Goal: Information Seeking & Learning: Understand process/instructions

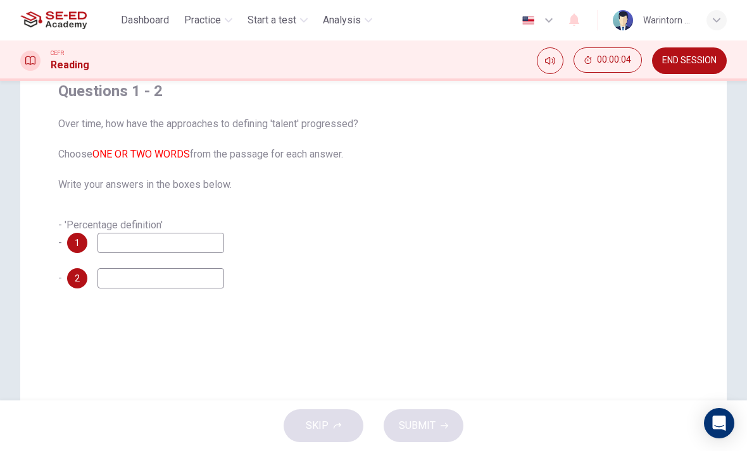
scroll to position [18, 0]
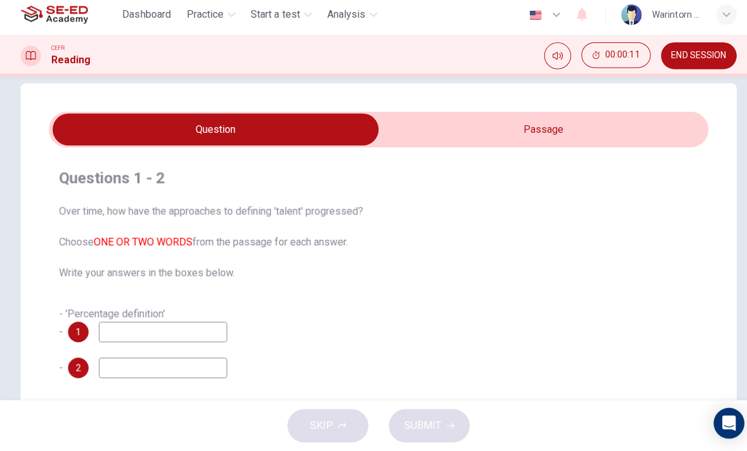
click at [507, 124] on input "checkbox" at bounding box center [213, 134] width 976 height 32
checkbox input "true"
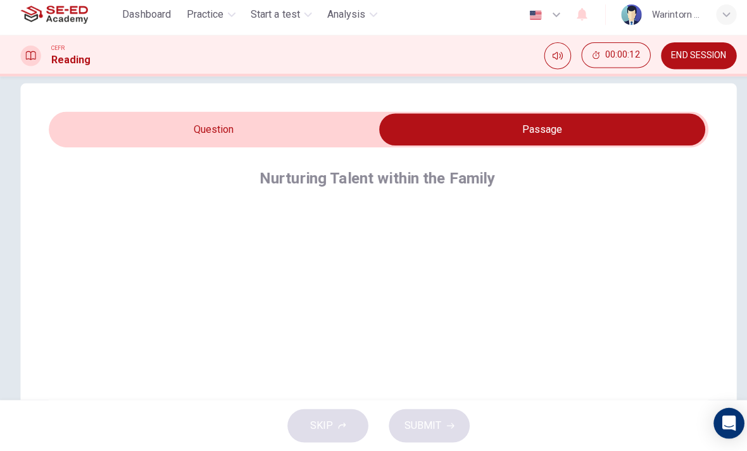
scroll to position [53, 0]
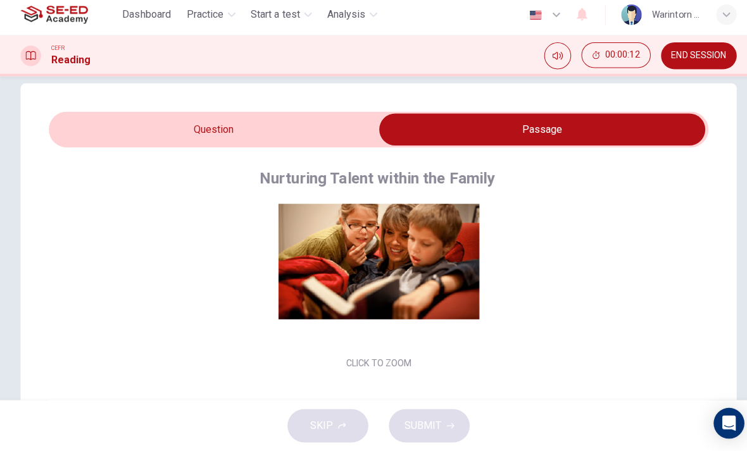
click at [405, 255] on button "Click to Zoom" at bounding box center [374, 264] width 110 height 30
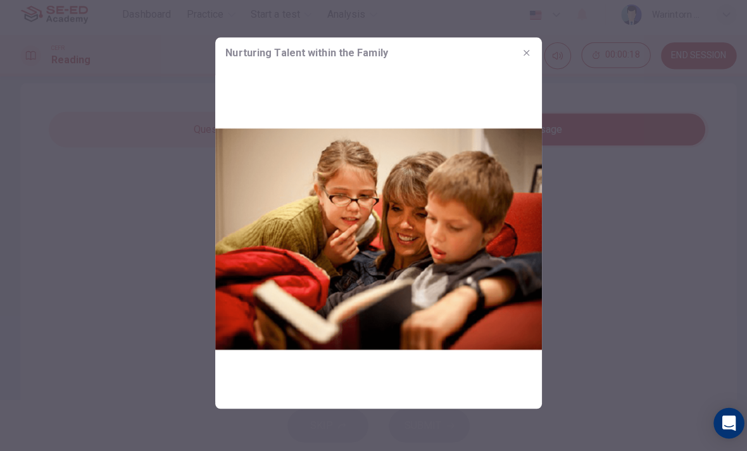
click at [528, 52] on button "button" at bounding box center [519, 57] width 20 height 20
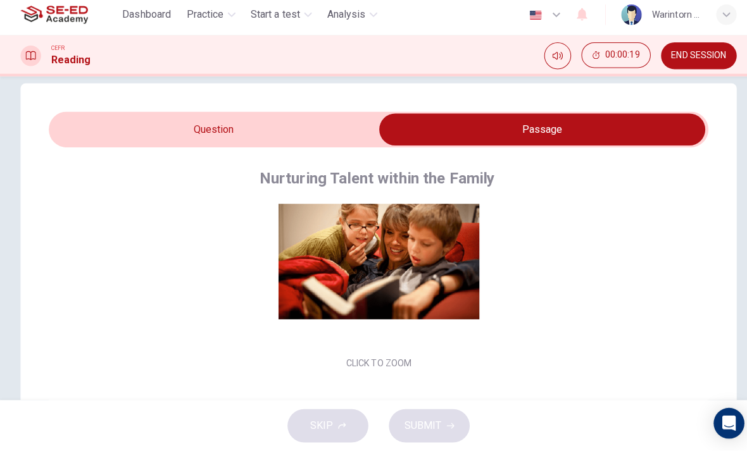
click at [693, 56] on span "END SESSION" at bounding box center [689, 61] width 54 height 10
click at [684, 56] on span "END SESSION" at bounding box center [689, 61] width 54 height 10
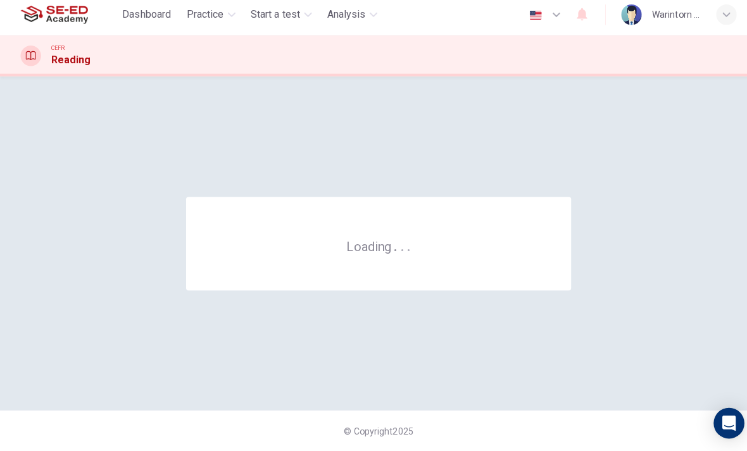
scroll to position [0, 0]
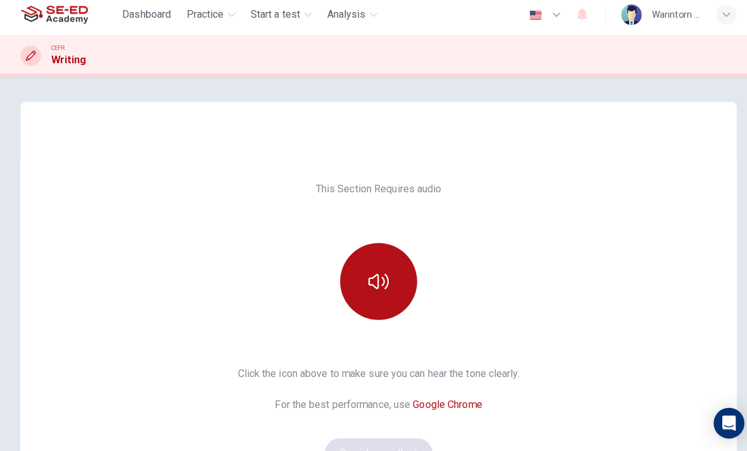
click at [380, 287] on icon "button" at bounding box center [373, 283] width 20 height 20
click at [390, 275] on button "button" at bounding box center [373, 283] width 76 height 76
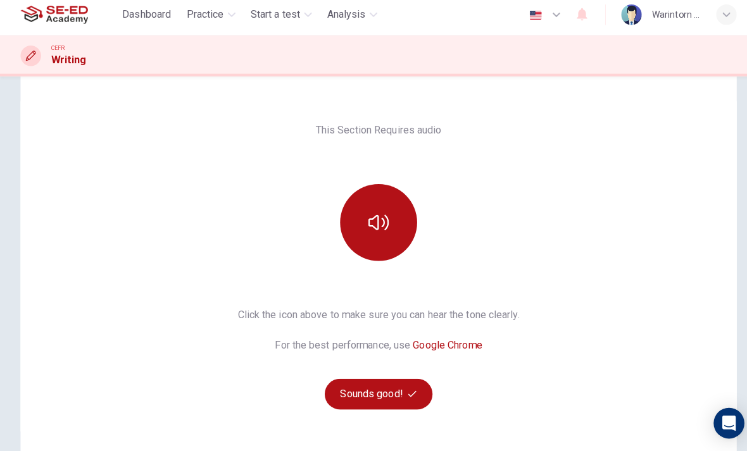
scroll to position [59, 0]
click at [395, 386] on button "Sounds good!" at bounding box center [373, 394] width 106 height 30
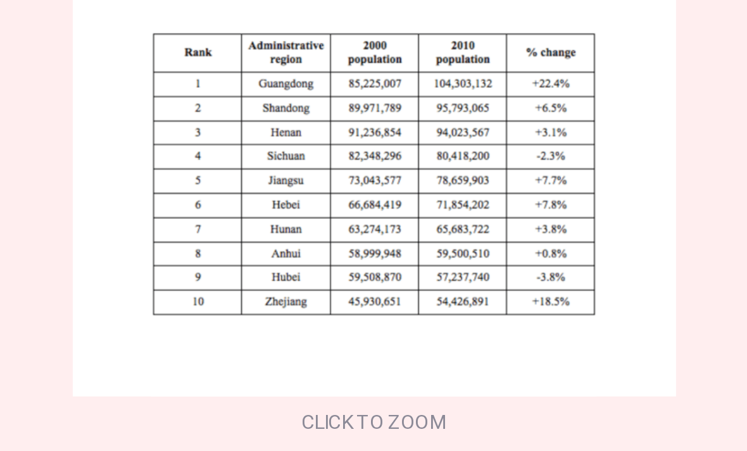
scroll to position [171, 0]
click at [232, 197] on button "Click to Zoom" at bounding box center [287, 212] width 110 height 30
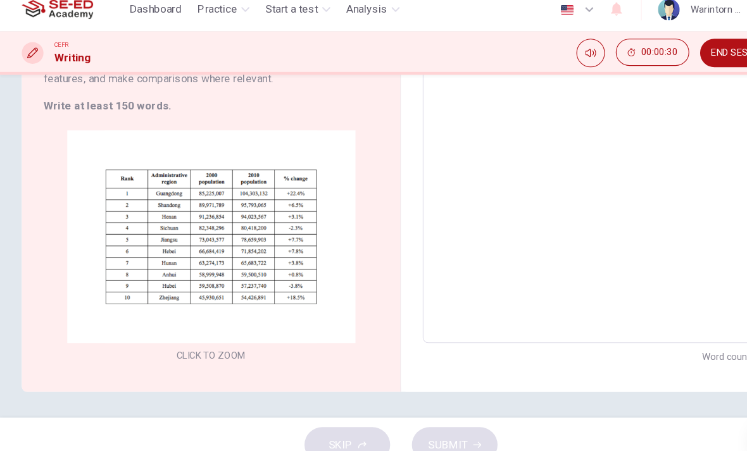
click at [308, 89] on div "You should spend about 20 minutes on this task. The table below shows populatio…" at bounding box center [196, 56] width 312 height 121
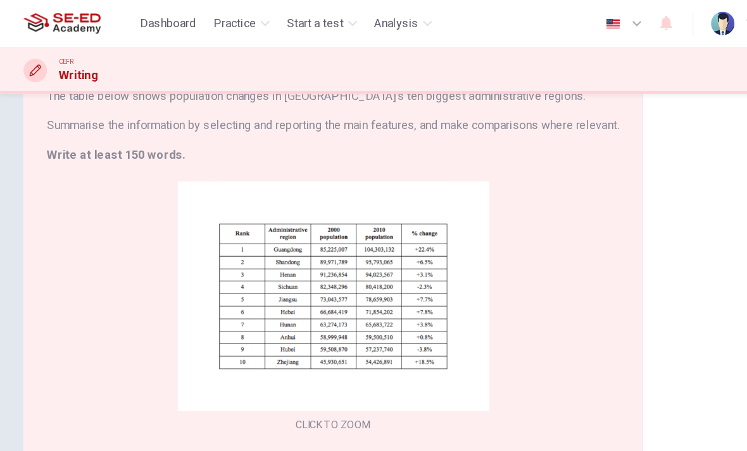
scroll to position [102, 0]
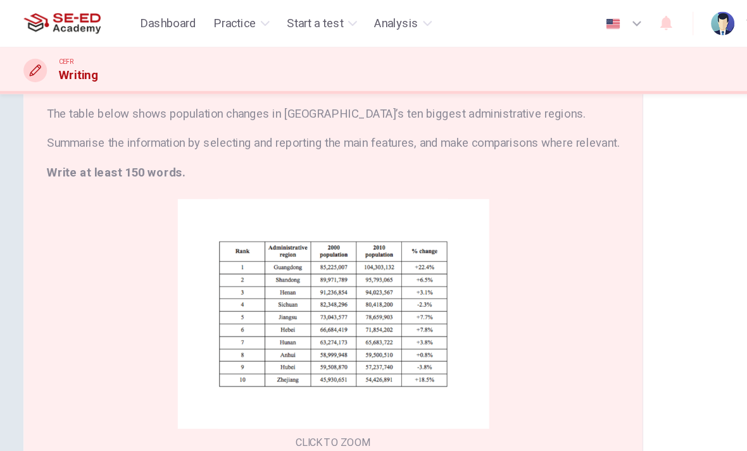
click at [388, 154] on h6 "Write at least 150 words." at bounding box center [286, 148] width 493 height 15
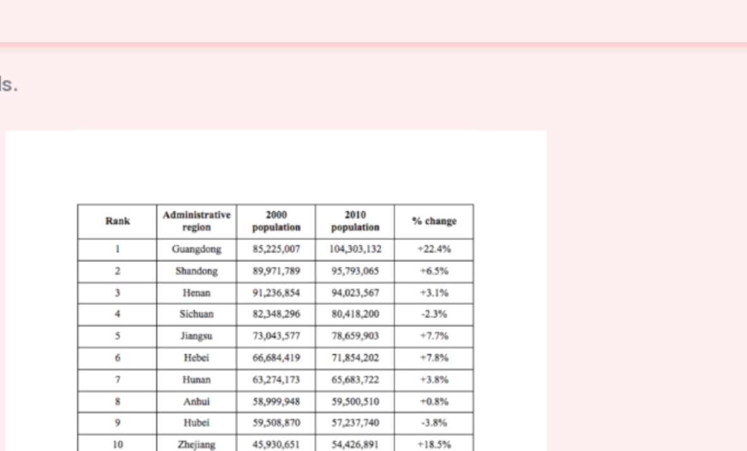
scroll to position [152, 0]
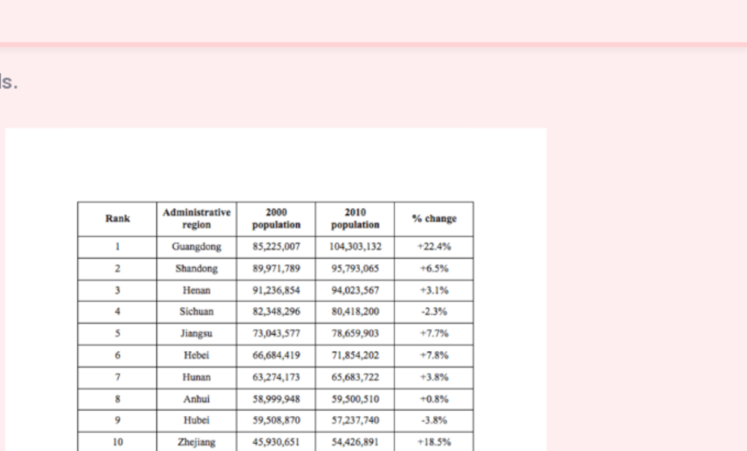
click at [237, 29] on div "You should spend about 20 minutes on this task. The table below shows populatio…" at bounding box center [286, 60] width 493 height 91
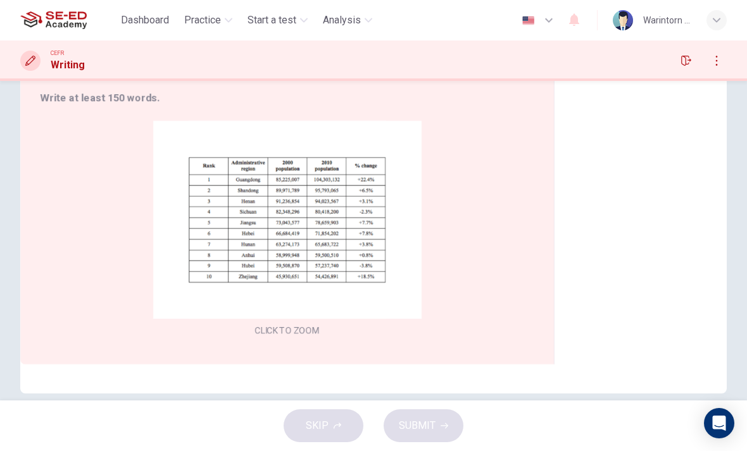
click at [388, 102] on h6 "Write at least 150 words." at bounding box center [286, 97] width 493 height 15
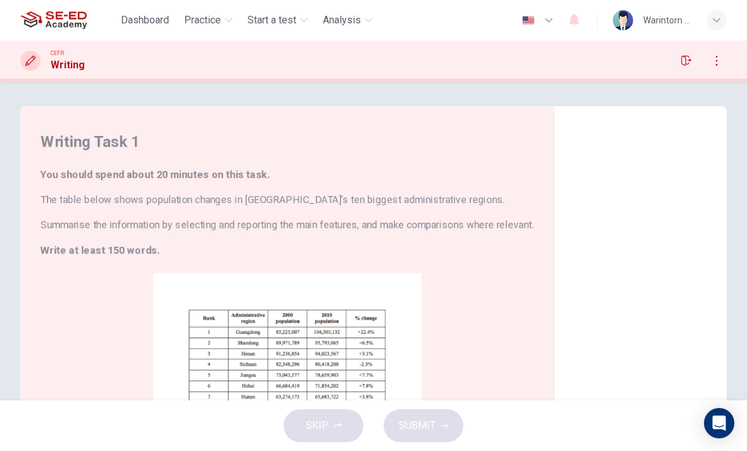
scroll to position [0, 0]
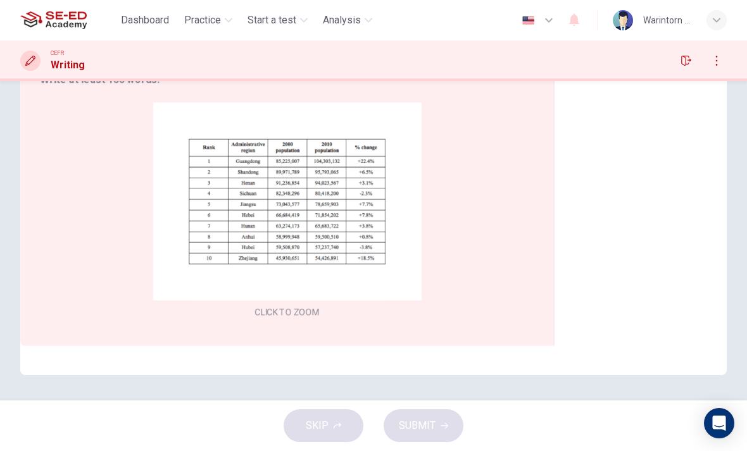
click at [676, 61] on button "button" at bounding box center [686, 61] width 20 height 20
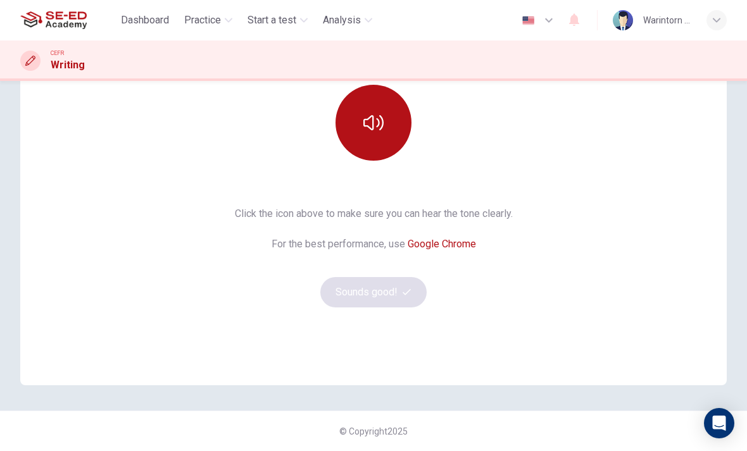
scroll to position [161, 0]
click at [388, 125] on button "button" at bounding box center [373, 123] width 76 height 76
click at [390, 295] on button "Sounds good!" at bounding box center [373, 292] width 106 height 30
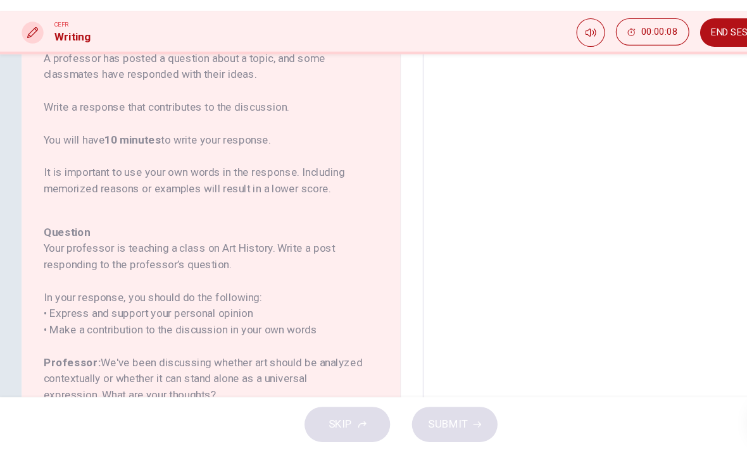
scroll to position [-4, 0]
click at [669, 56] on span "END SESSION" at bounding box center [689, 61] width 54 height 10
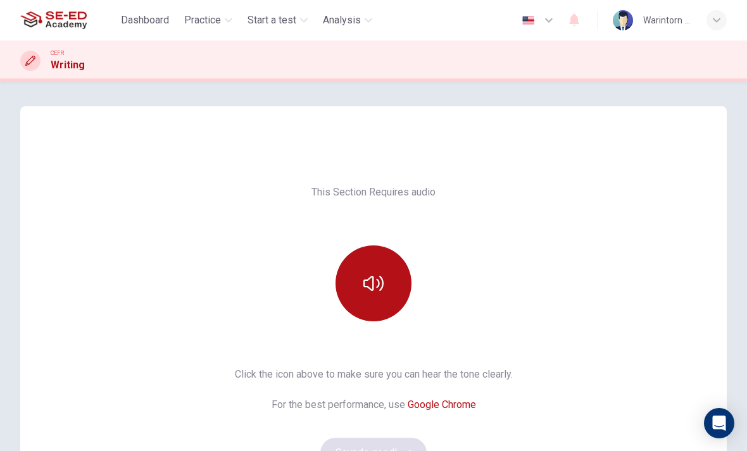
click at [396, 284] on button "button" at bounding box center [373, 283] width 76 height 76
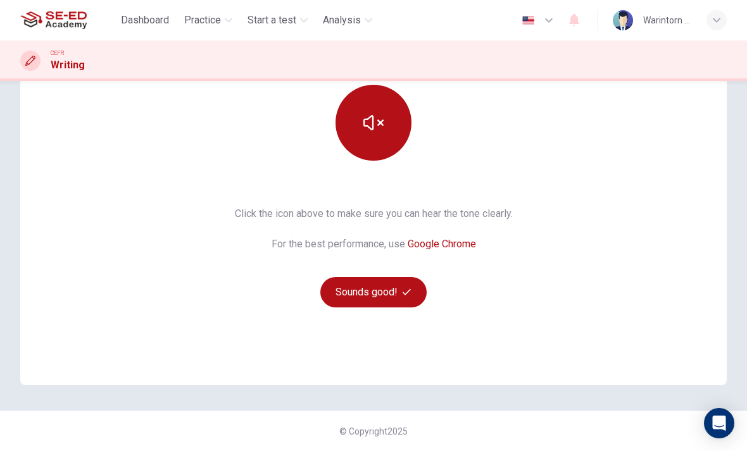
scroll to position [161, 0]
click at [394, 286] on button "Sounds good!" at bounding box center [373, 292] width 106 height 30
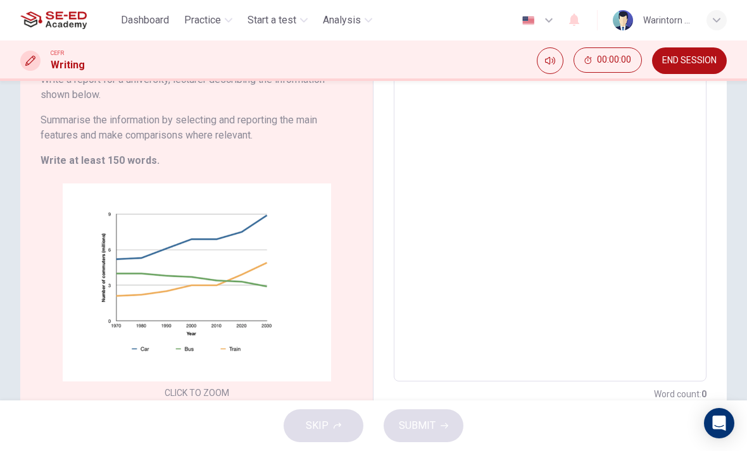
click at [394, 286] on div "x ​" at bounding box center [550, 186] width 313 height 392
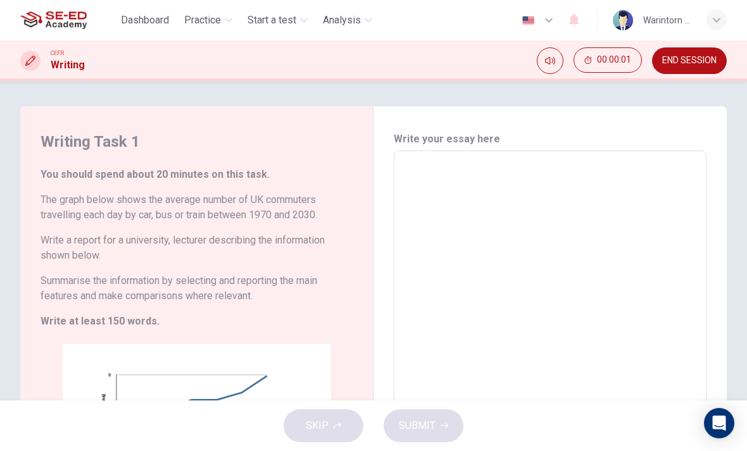
click at [468, 101] on div "Writing Task 1 You should spend about 20 minutes on this task. The graph below …" at bounding box center [373, 240] width 747 height 319
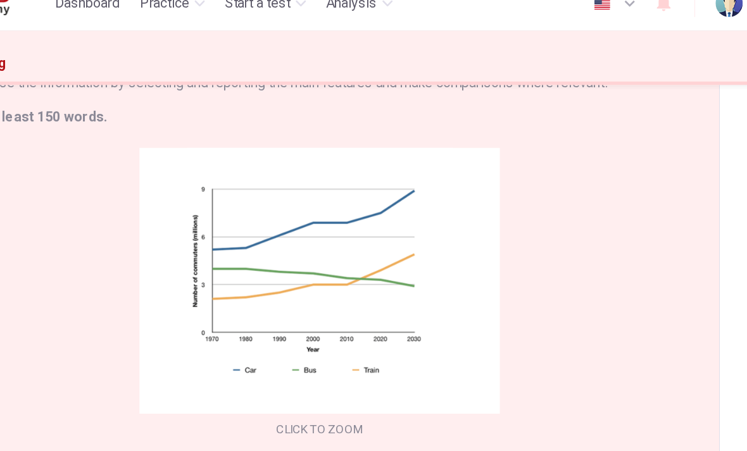
scroll to position [171, 0]
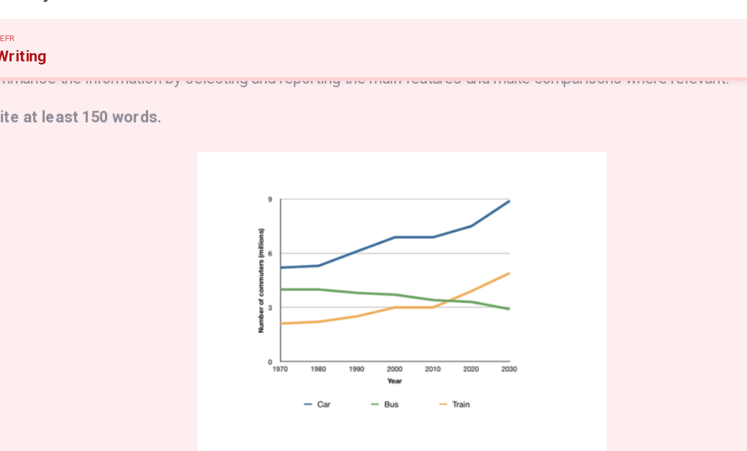
click at [369, 97] on h6 "Write at least 150 words." at bounding box center [317, 104] width 554 height 15
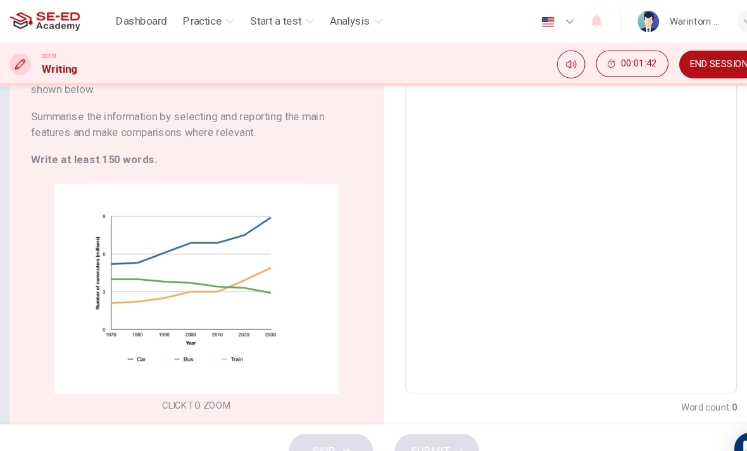
click at [681, 53] on button "END SESSION" at bounding box center [689, 60] width 75 height 27
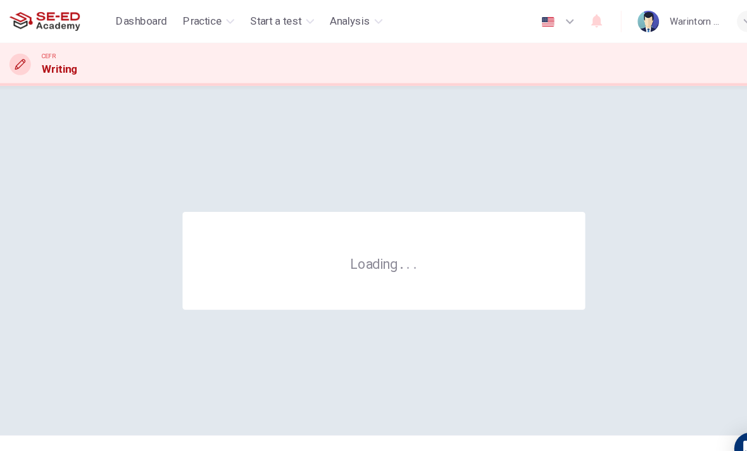
scroll to position [0, 0]
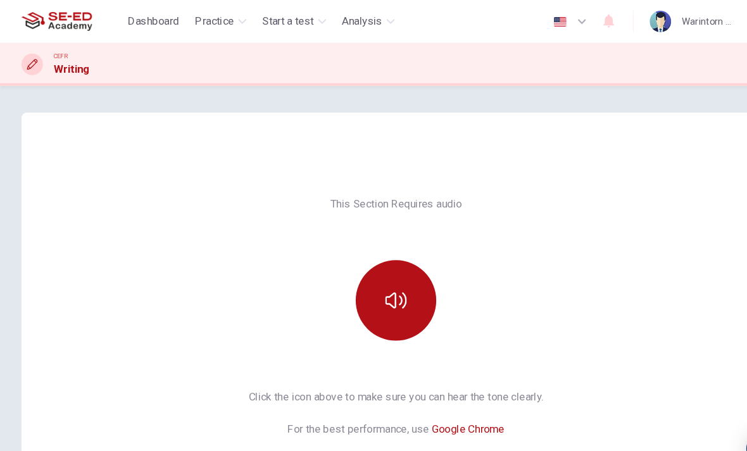
click at [382, 297] on button "button" at bounding box center [373, 283] width 76 height 76
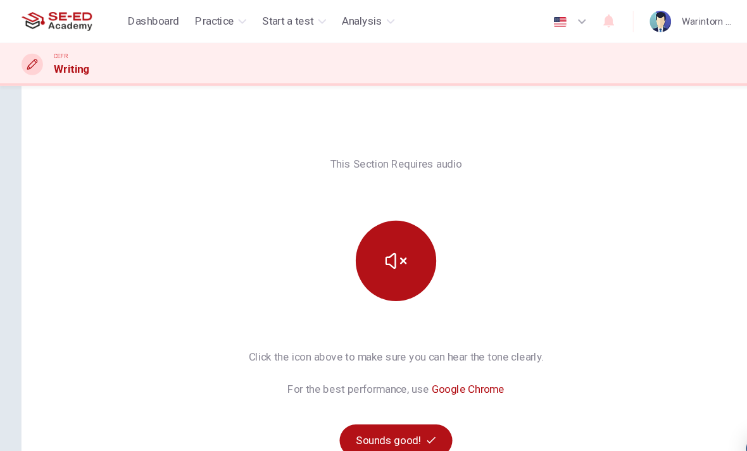
scroll to position [43, 0]
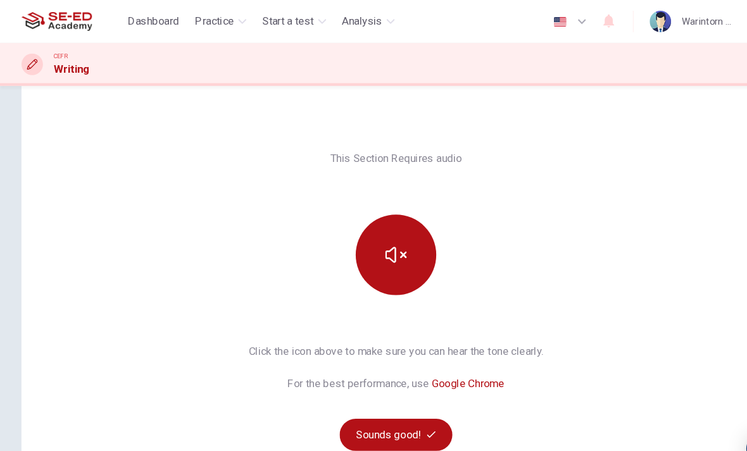
click at [393, 397] on button "Sounds good!" at bounding box center [373, 410] width 106 height 30
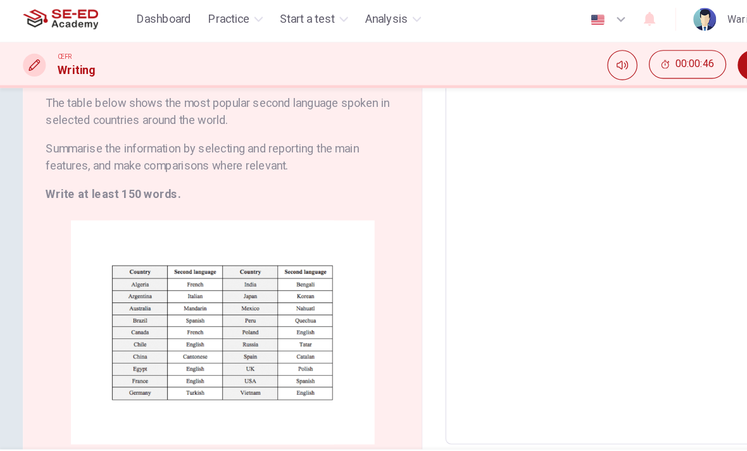
scroll to position [106, 0]
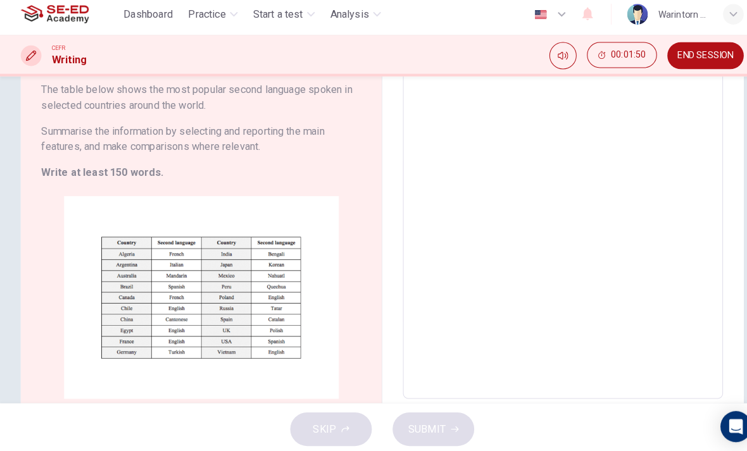
click at [667, 56] on span "END SESSION" at bounding box center [689, 61] width 54 height 10
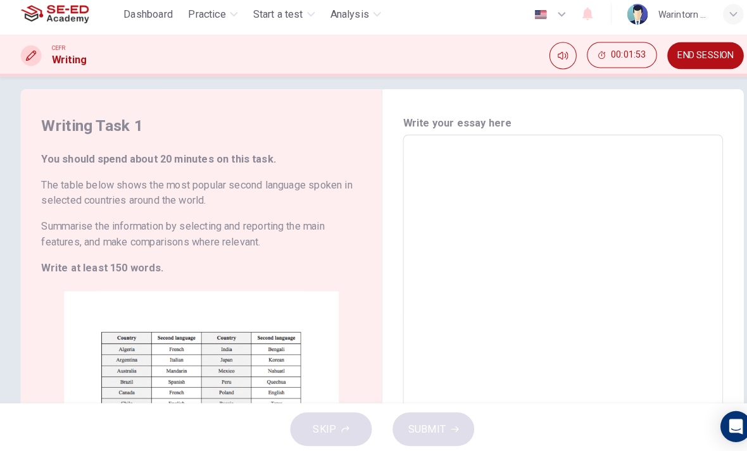
scroll to position [13, 0]
click at [700, 56] on span "END SESSION" at bounding box center [689, 61] width 54 height 10
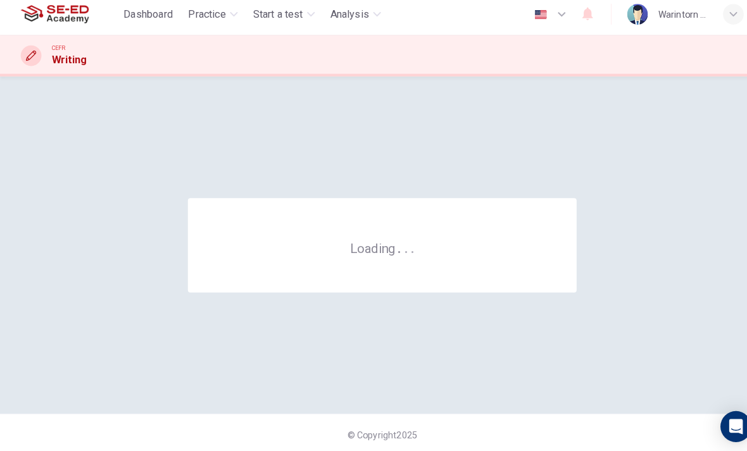
scroll to position [0, 0]
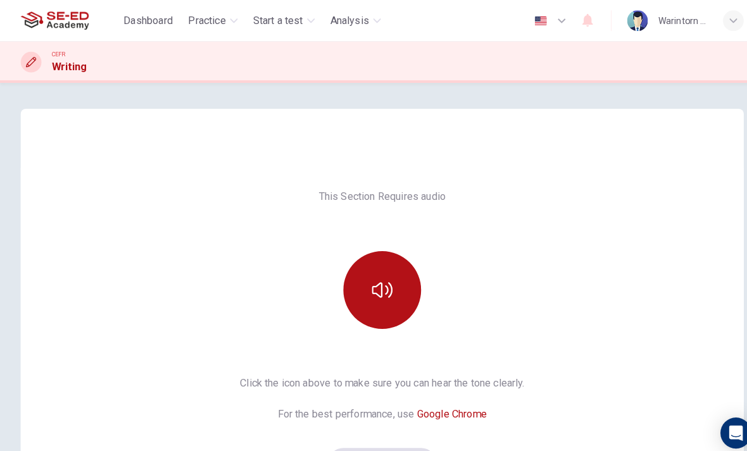
click at [395, 290] on button "button" at bounding box center [373, 283] width 76 height 76
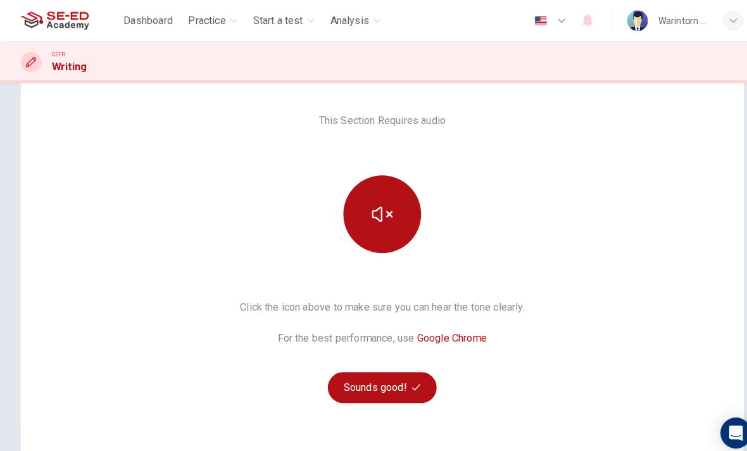
scroll to position [73, 0]
click at [414, 375] on button "Sounds good!" at bounding box center [373, 379] width 106 height 30
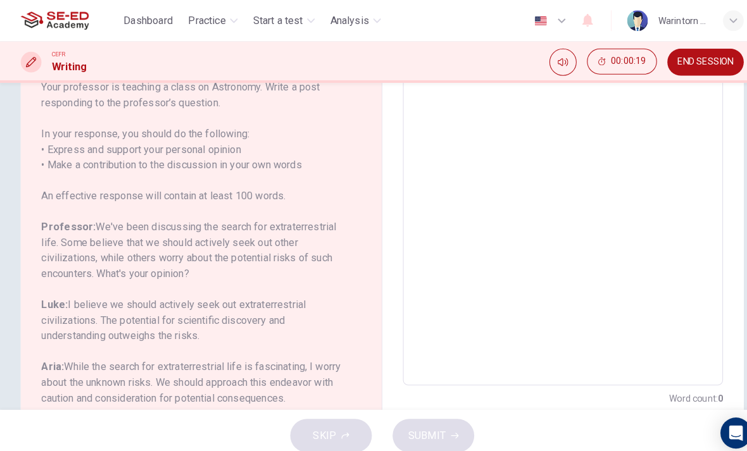
scroll to position [196, 0]
click at [694, 59] on span "END SESSION" at bounding box center [689, 61] width 54 height 10
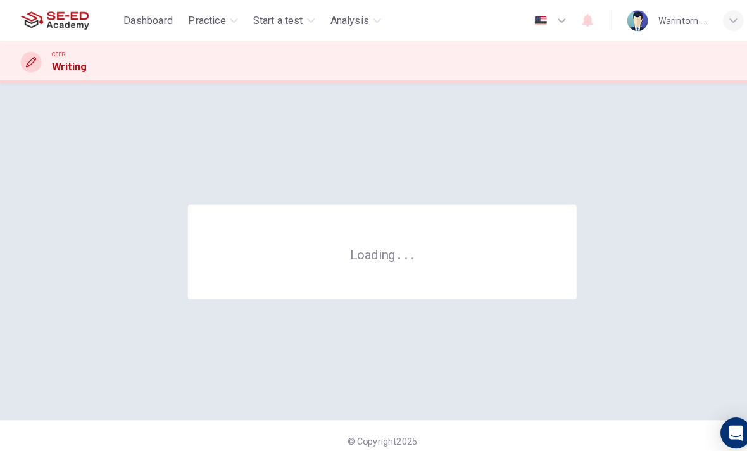
scroll to position [0, 0]
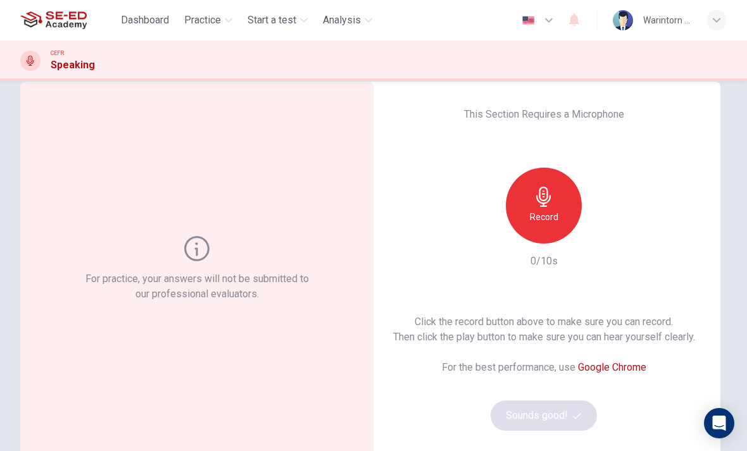
scroll to position [9, 0]
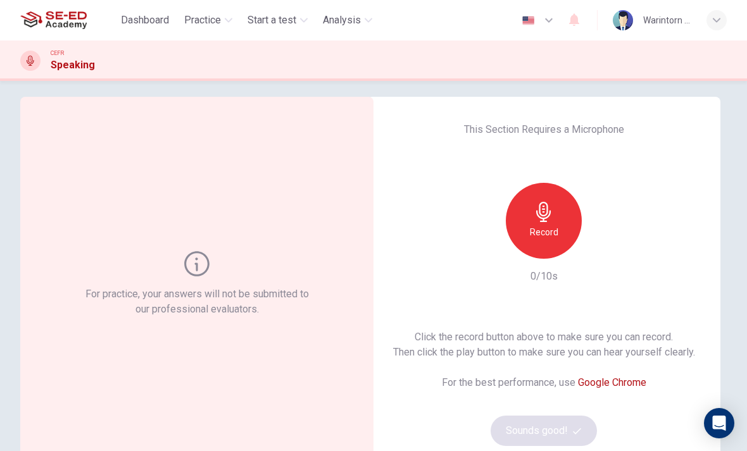
click at [187, 265] on icon at bounding box center [196, 263] width 25 height 25
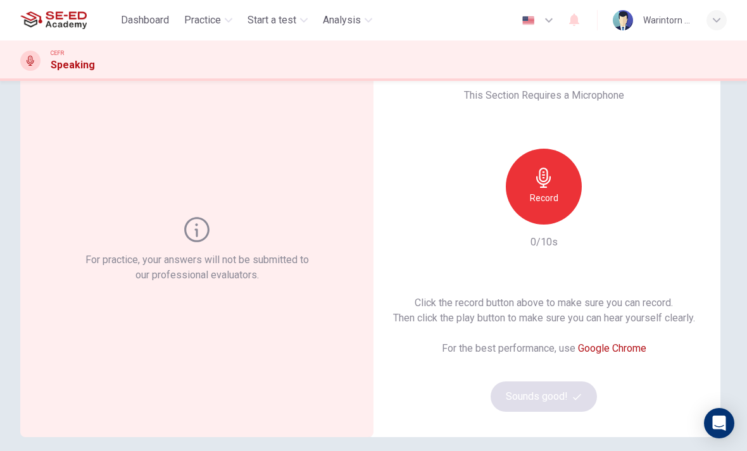
scroll to position [15, 0]
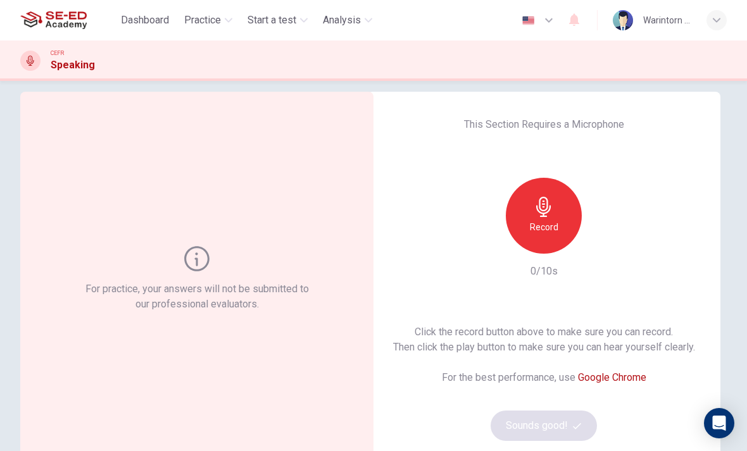
click at [550, 220] on h6 "Record" at bounding box center [544, 227] width 28 height 15
click at [550, 224] on h6 "Stop" at bounding box center [543, 227] width 19 height 15
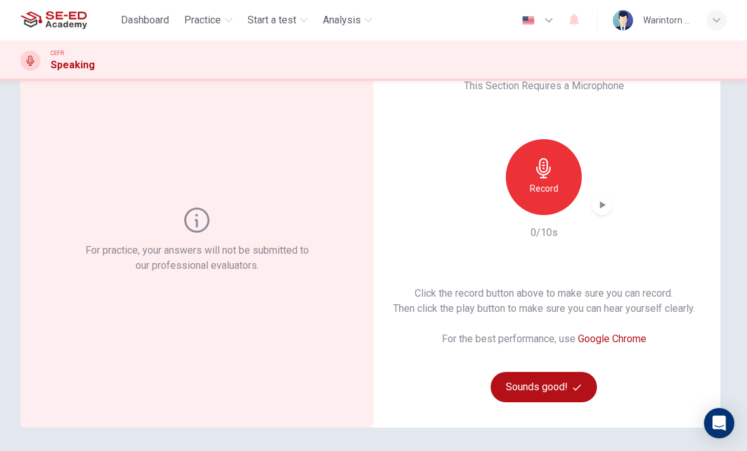
scroll to position [55, 0]
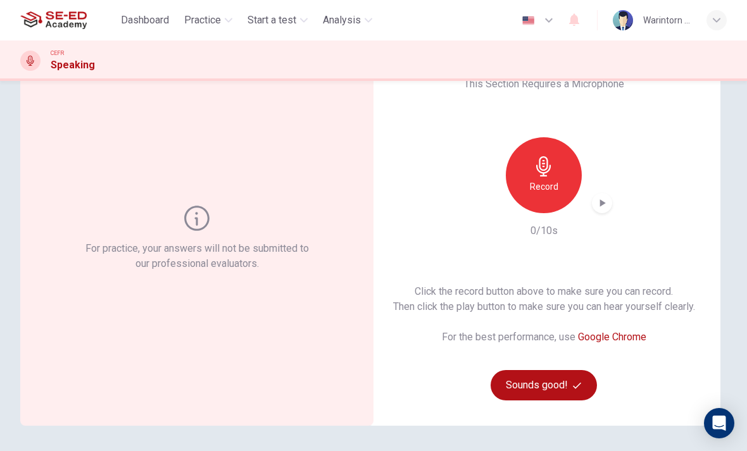
click at [214, 15] on span "Practice" at bounding box center [202, 20] width 37 height 15
click at [638, 225] on div "This Section Requires a Microphone Record 0/10s Click the record button above t…" at bounding box center [543, 238] width 353 height 375
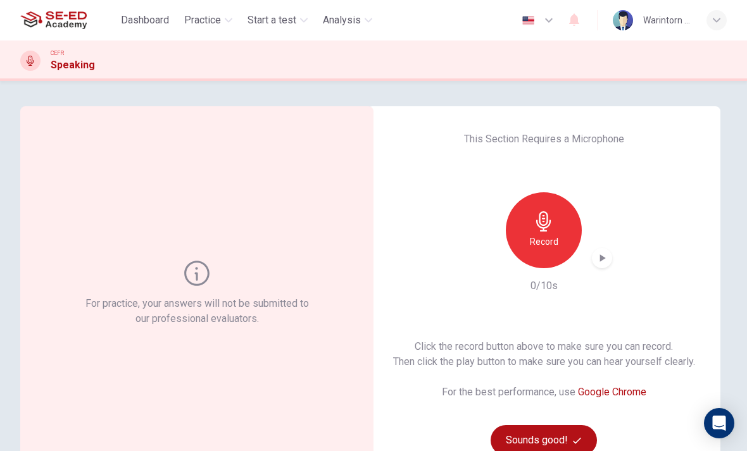
scroll to position [0, 0]
click at [205, 20] on span "Practice" at bounding box center [202, 20] width 37 height 15
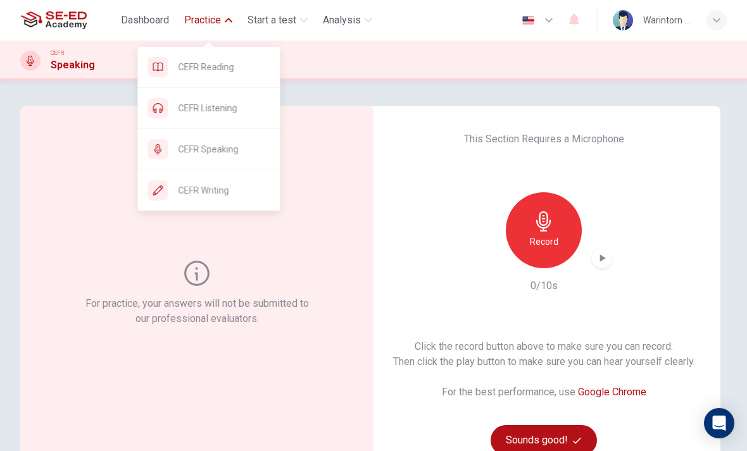
click at [235, 187] on span "CEFR Writing" at bounding box center [224, 190] width 92 height 15
